Goal: Transaction & Acquisition: Purchase product/service

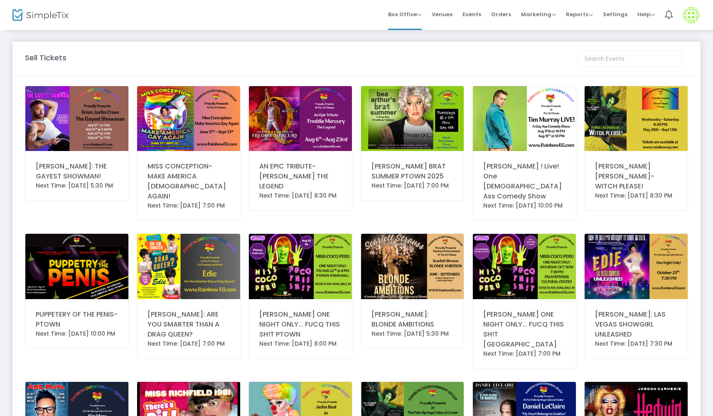
click at [513, 130] on img at bounding box center [524, 118] width 103 height 65
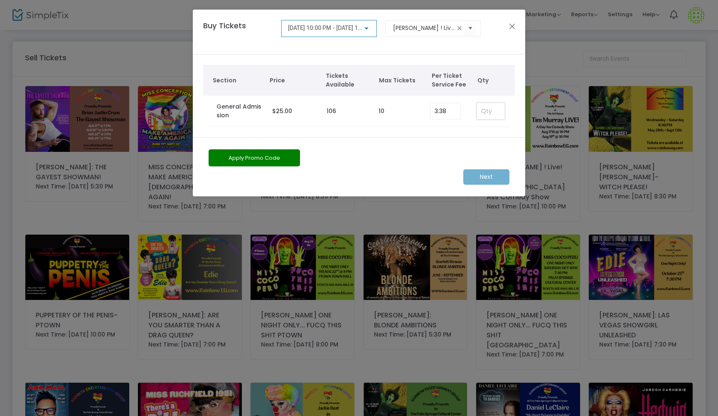
click at [488, 116] on input at bounding box center [490, 111] width 27 height 16
type input "2"
click at [504, 172] on m-button "Next" at bounding box center [486, 176] width 46 height 15
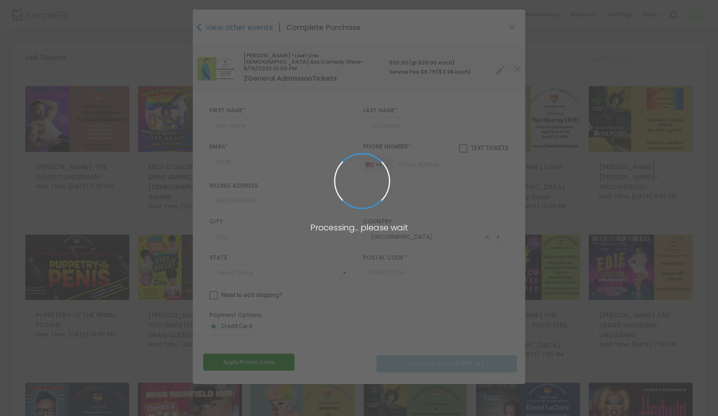
type input "California"
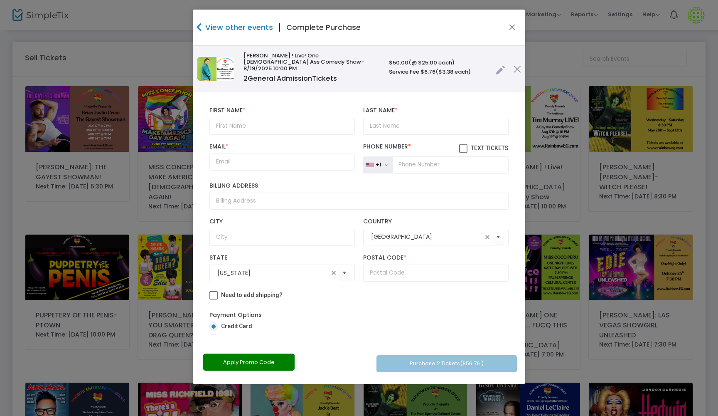
click at [210, 23] on h4 "View other events" at bounding box center [238, 27] width 70 height 11
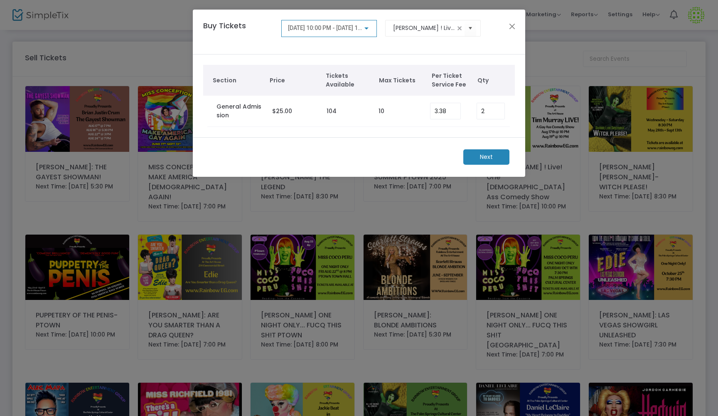
click at [487, 158] on m-button "Next" at bounding box center [486, 156] width 46 height 15
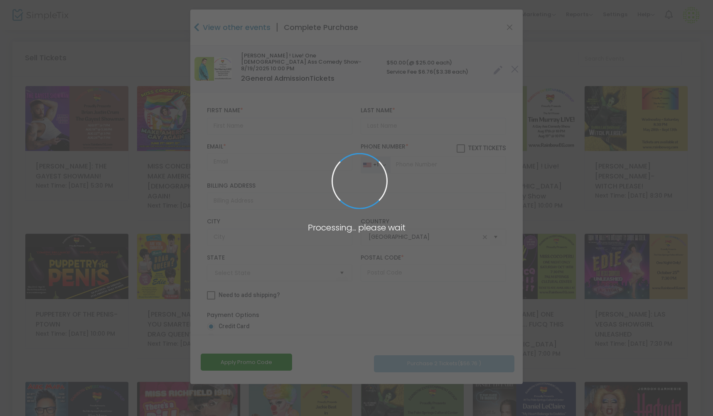
type input "California"
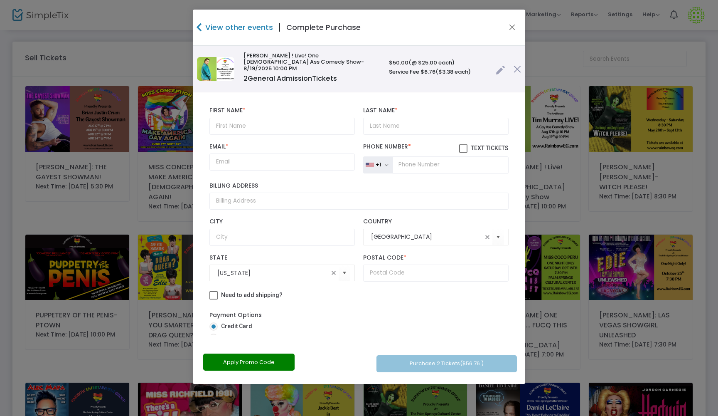
click at [91, 56] on ngb-modal-window "View other events | Complete Purchase Tim Murray ! Live! One Gay Ass Comedy Sho…" at bounding box center [359, 208] width 718 height 416
click at [164, 109] on ngb-modal-window "View other events | Complete Purchase Tim Murray ! Live! One Gay Ass Comedy Sho…" at bounding box center [359, 208] width 718 height 416
click at [204, 27] on h4 "View other events" at bounding box center [238, 27] width 70 height 11
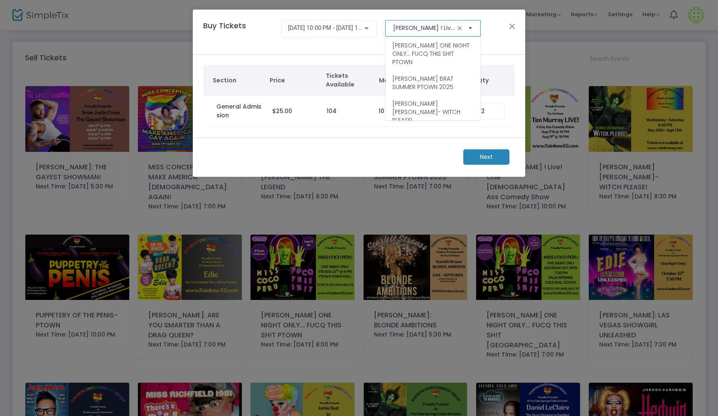
click at [469, 28] on span "Select" at bounding box center [471, 28] width 14 height 14
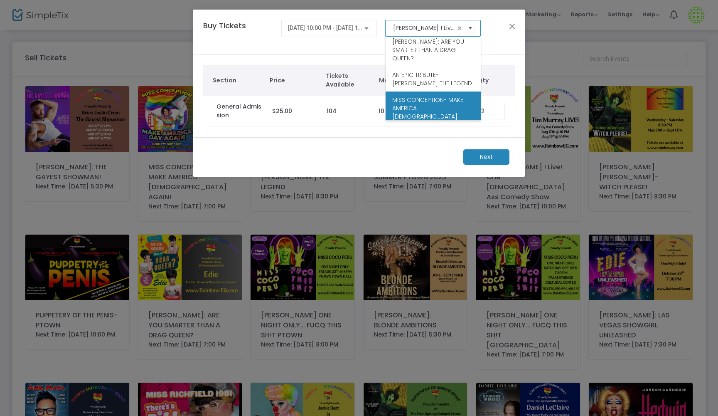
click at [430, 96] on span "MISS CONCEPTION- MAKE AMERICA [DEMOGRAPHIC_DATA] AGAIN!" at bounding box center [433, 112] width 82 height 33
type input "MISS CONCEPTION- MAKE AMERICA [DEMOGRAPHIC_DATA] AGAIN!"
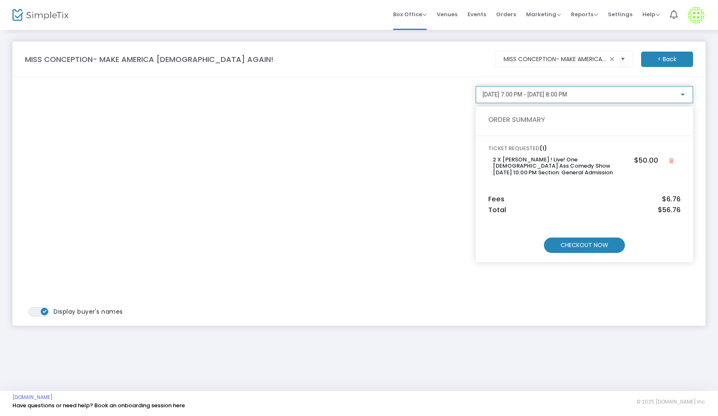
click at [684, 95] on div at bounding box center [683, 94] width 4 height 2
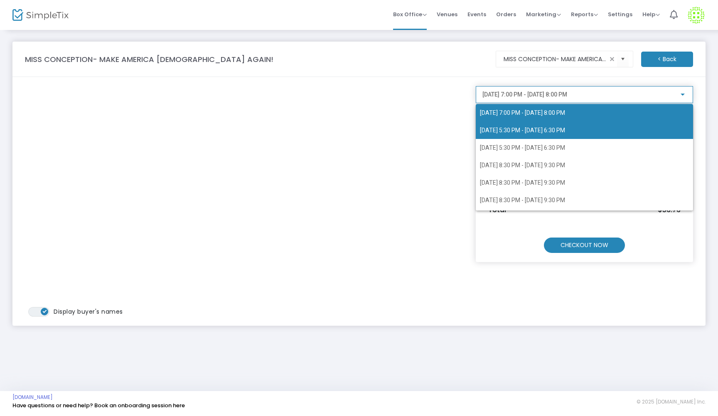
click at [561, 134] on span "8/20/2025 @ 5:30 PM - 8/20/2025 @ 6:30 PM" at bounding box center [584, 129] width 209 height 17
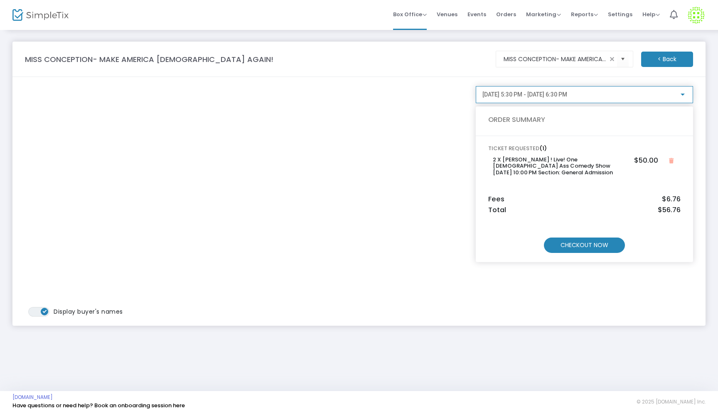
click at [598, 241] on m-button "CHECKOUT NOW" at bounding box center [584, 244] width 81 height 15
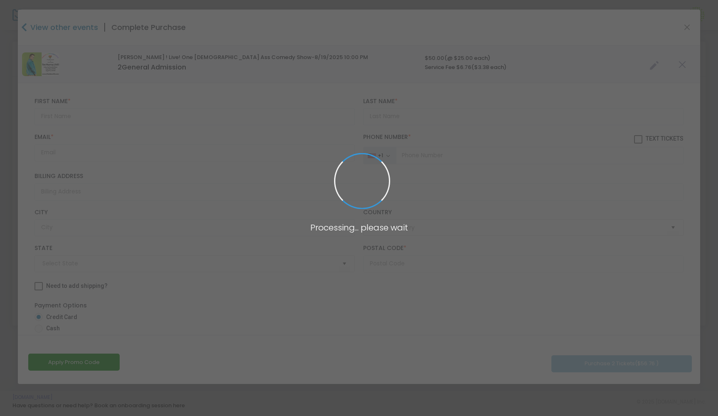
type input "United States"
type input "California"
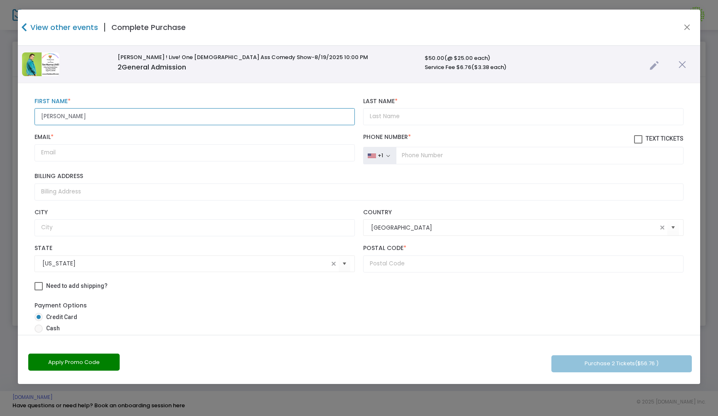
type input "[PERSON_NAME]"
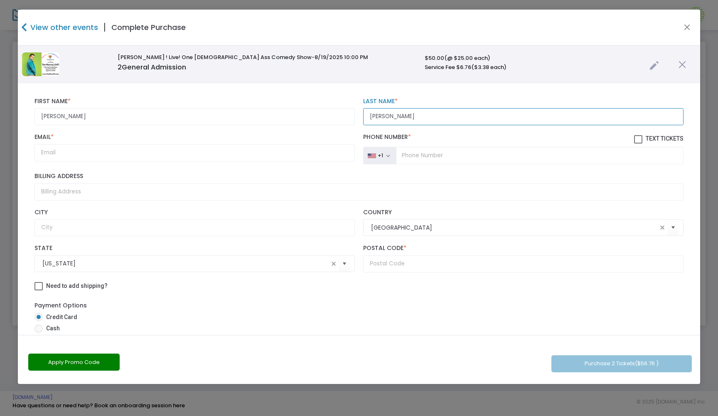
type input "[PERSON_NAME]"
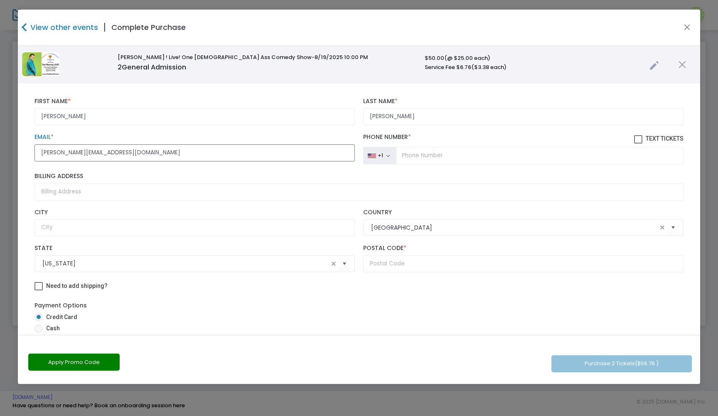
type input "gillie@the-beach.net"
type input "(786) 229-7196"
click at [634, 141] on span at bounding box center [638, 139] width 8 height 8
click at [638, 143] on input "Text Tickets" at bounding box center [638, 143] width 0 height 0
checkbox input "true"
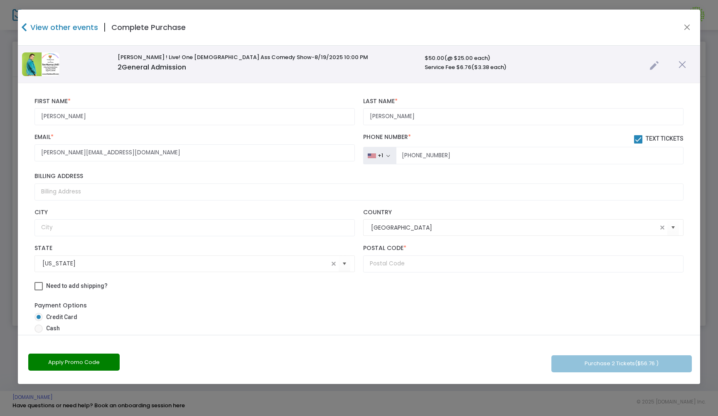
scroll to position [78, 0]
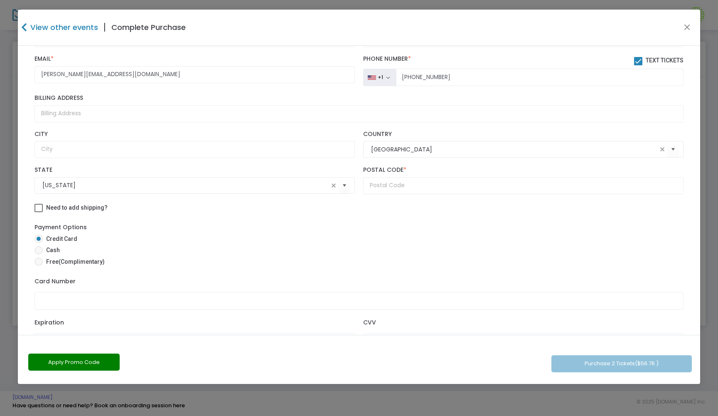
click at [41, 254] on span at bounding box center [38, 250] width 8 height 8
click at [39, 255] on input "Cash" at bounding box center [38, 254] width 0 height 0
radio input "true"
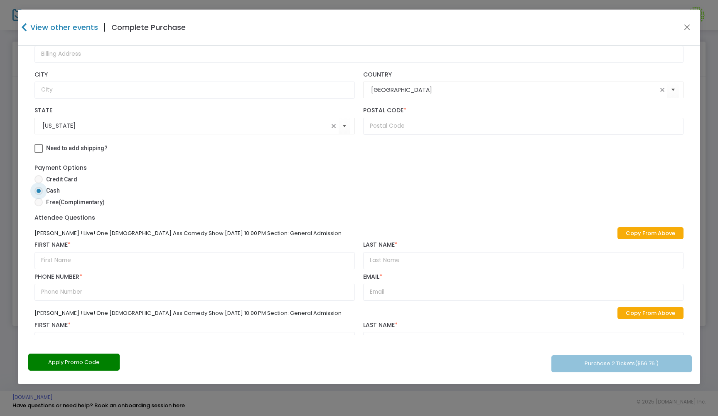
scroll to position [149, 0]
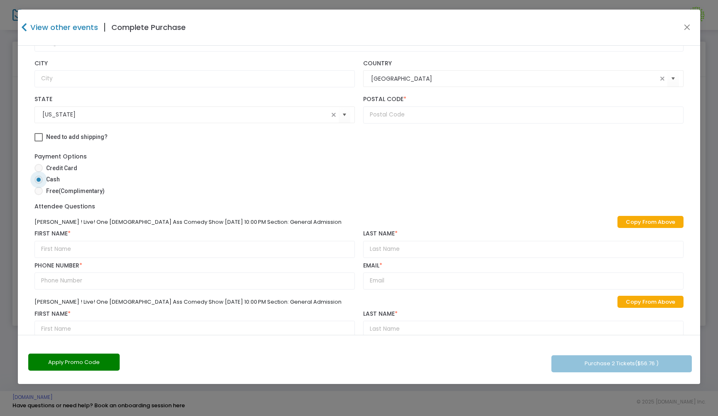
click at [646, 227] on link "Copy From Above" at bounding box center [650, 222] width 66 height 12
type input "[PERSON_NAME]"
type input "(786) 229-7196"
type input "gillie@the-beach.net"
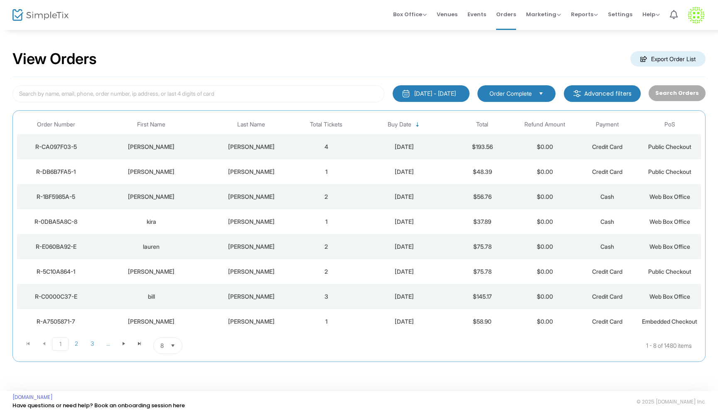
click at [295, 145] on td "4" at bounding box center [326, 146] width 62 height 25
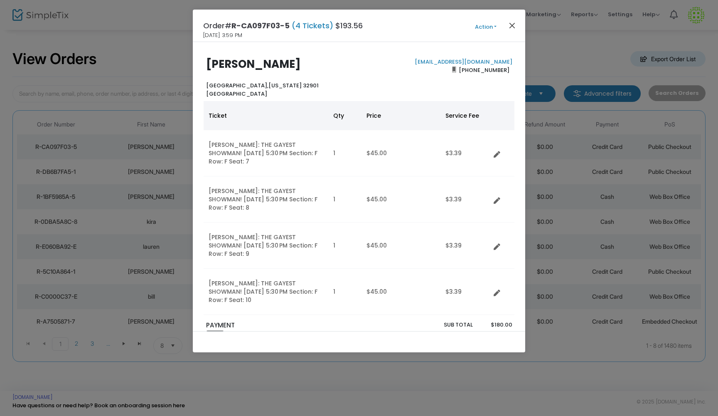
click at [512, 27] on button "Close" at bounding box center [512, 25] width 11 height 11
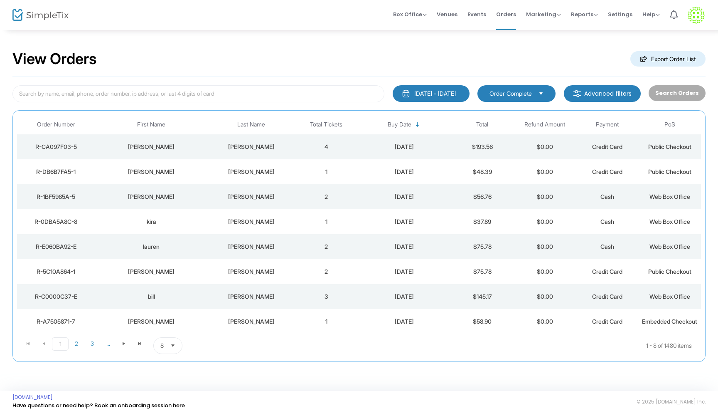
click at [246, 34] on div "View Orders Export Order List 7/19/2025 - 8/18/2025 Last 30 Days Today Yesterda…" at bounding box center [359, 210] width 718 height 362
click at [477, 17] on span "Events" at bounding box center [476, 14] width 19 height 21
